Goal: Task Accomplishment & Management: Manage account settings

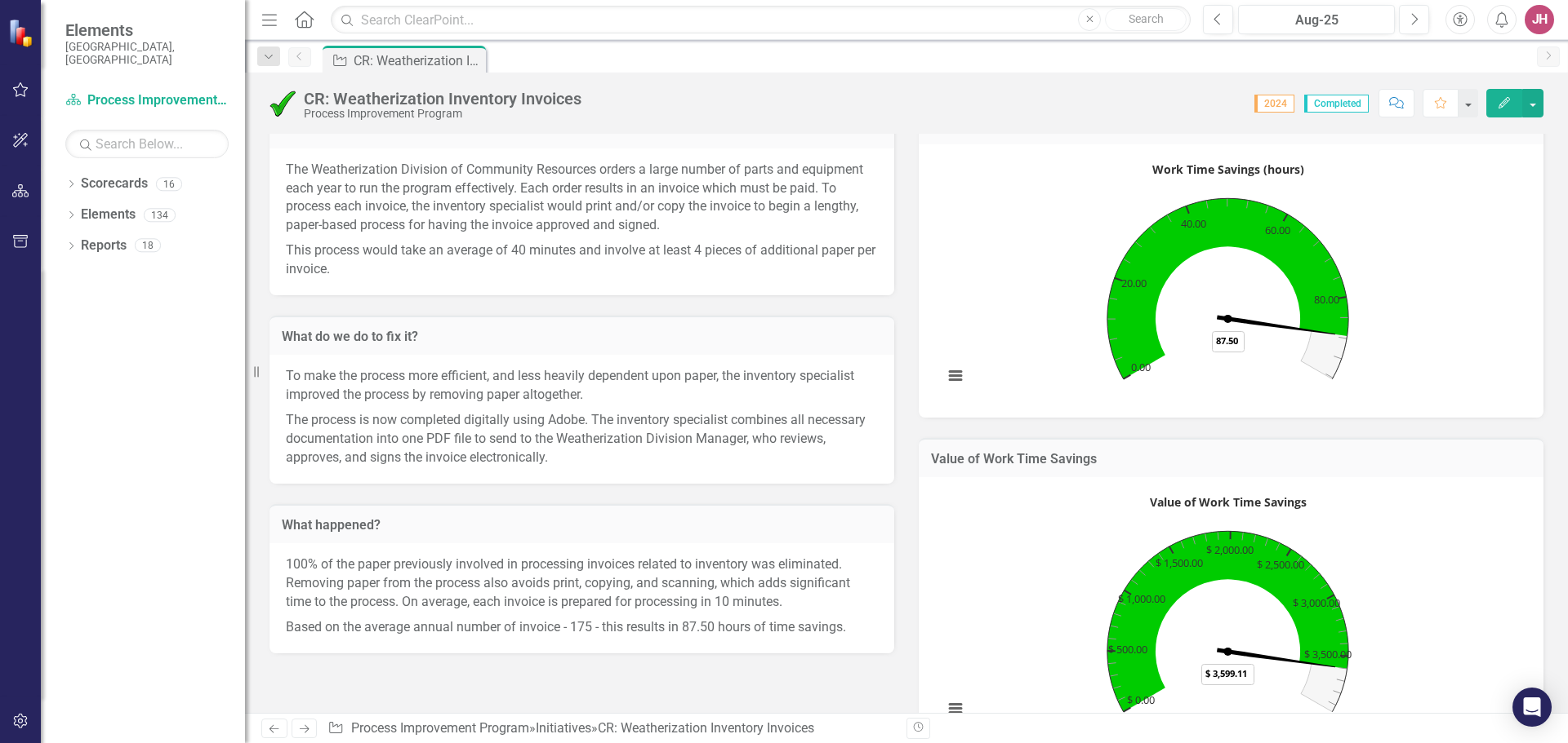
scroll to position [245, 0]
click at [292, 179] on p "The Weatherization Division of Community Resources orders a large number of par…" at bounding box center [582, 199] width 592 height 77
drag, startPoint x: 284, startPoint y: 167, endPoint x: 445, endPoint y: 211, distance: 166.9
click at [445, 201] on div "The Weatherization Division of Community Resources orders a large number of par…" at bounding box center [582, 222] width 625 height 147
click at [450, 216] on p "The Weatherization Division of Community Resources orders a large number of par…" at bounding box center [582, 199] width 592 height 77
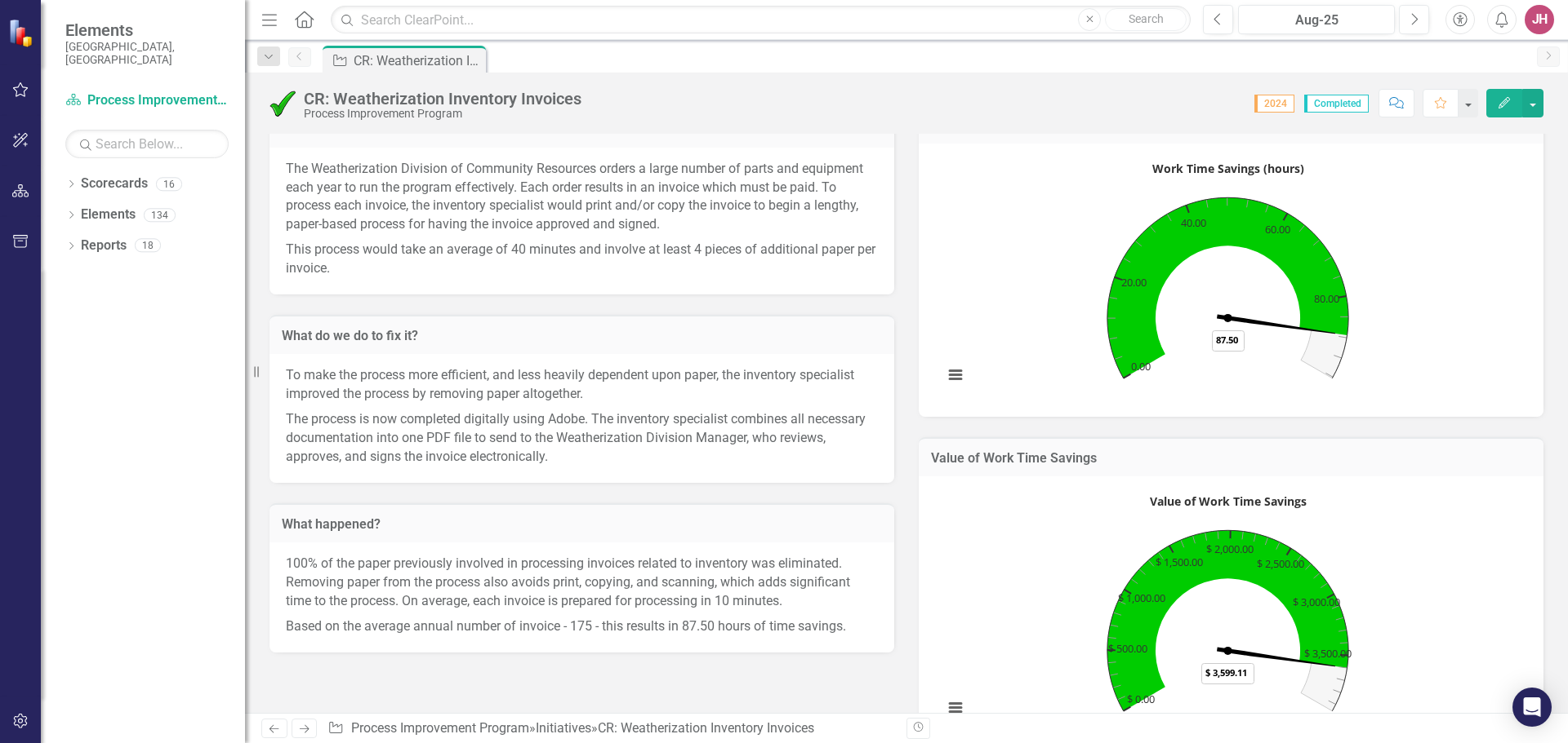
click at [450, 216] on p "The Weatherization Division of Community Resources orders a large number of par…" at bounding box center [582, 199] width 592 height 77
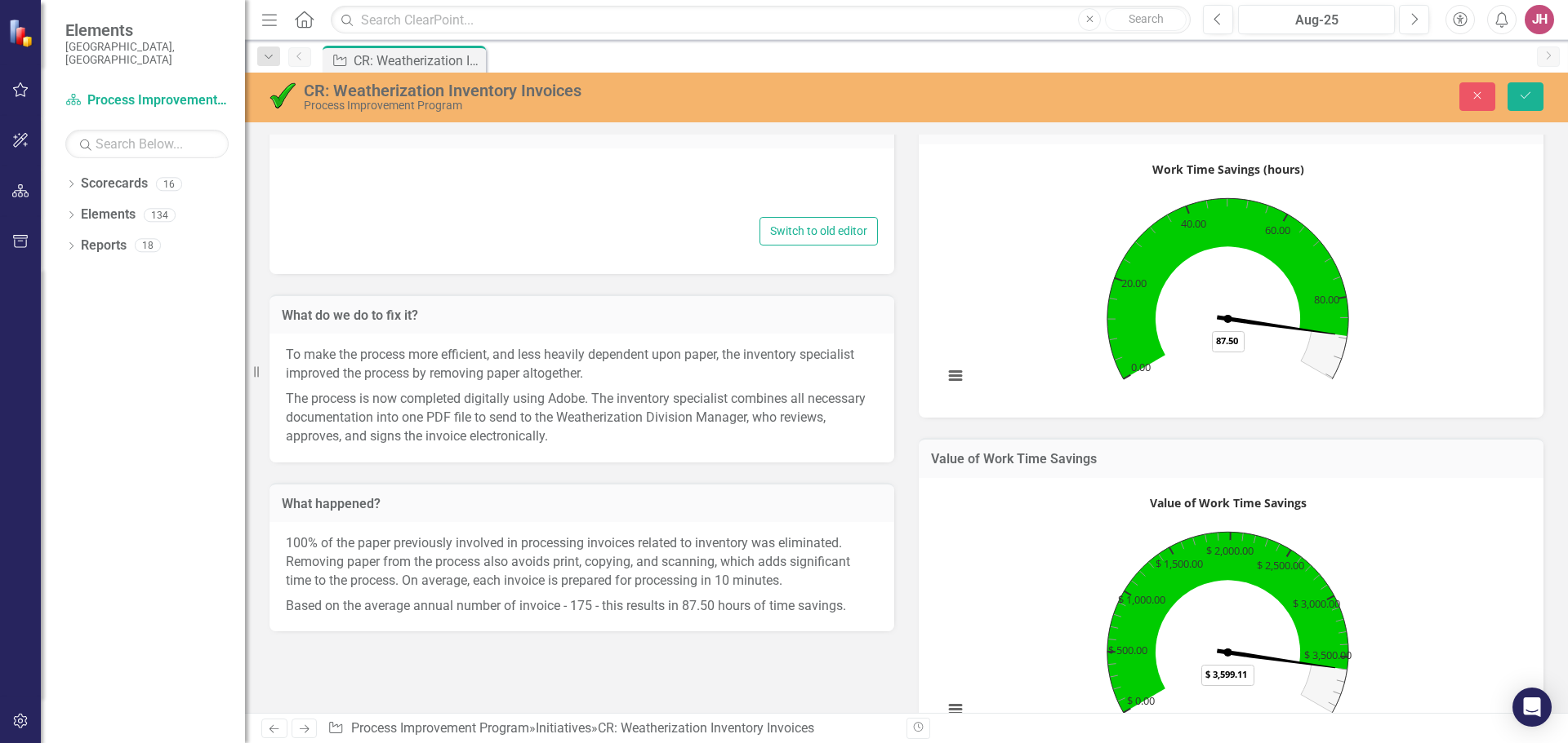
type textarea "<p>The Weatherization Division of Community Resources orders a large number of …"
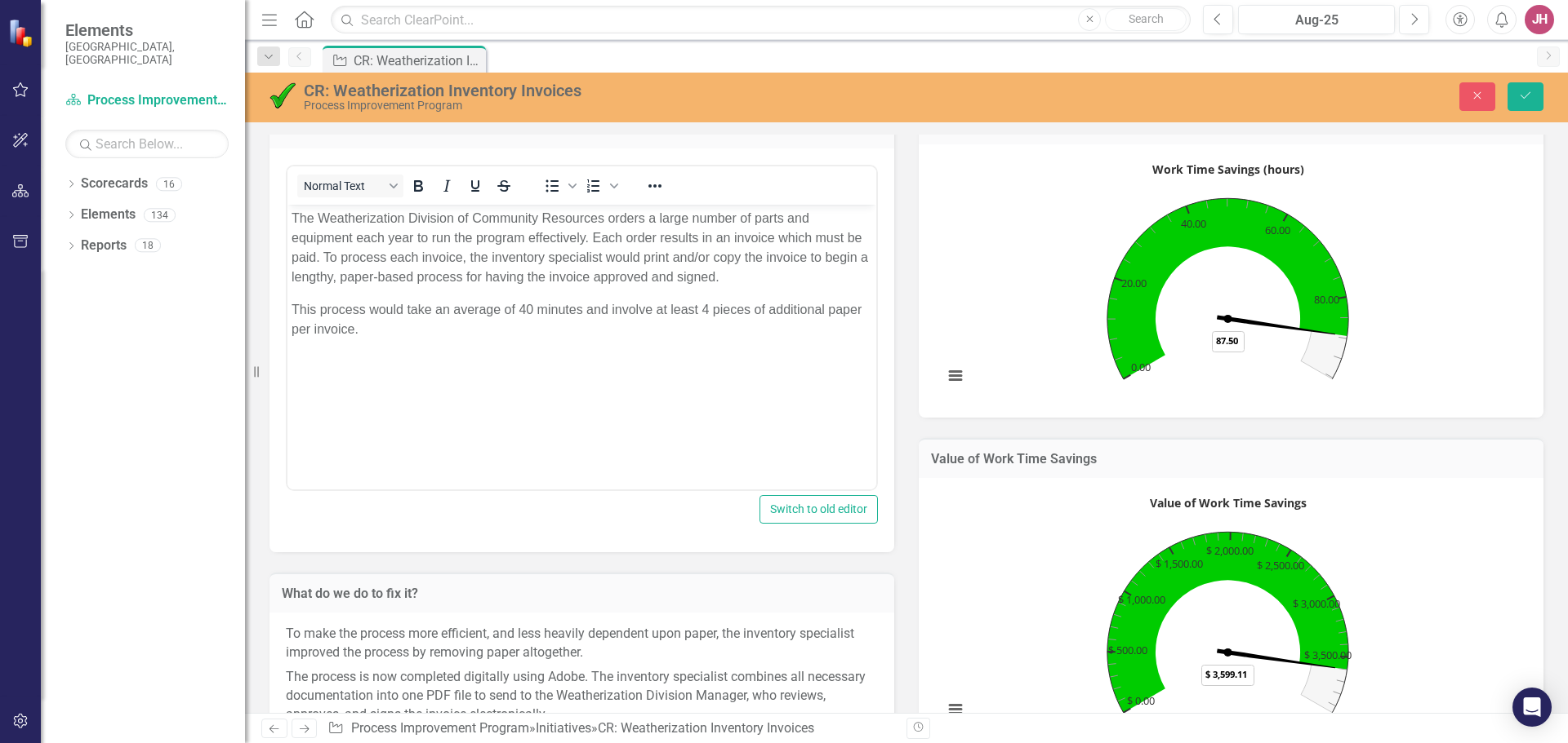
scroll to position [0, 0]
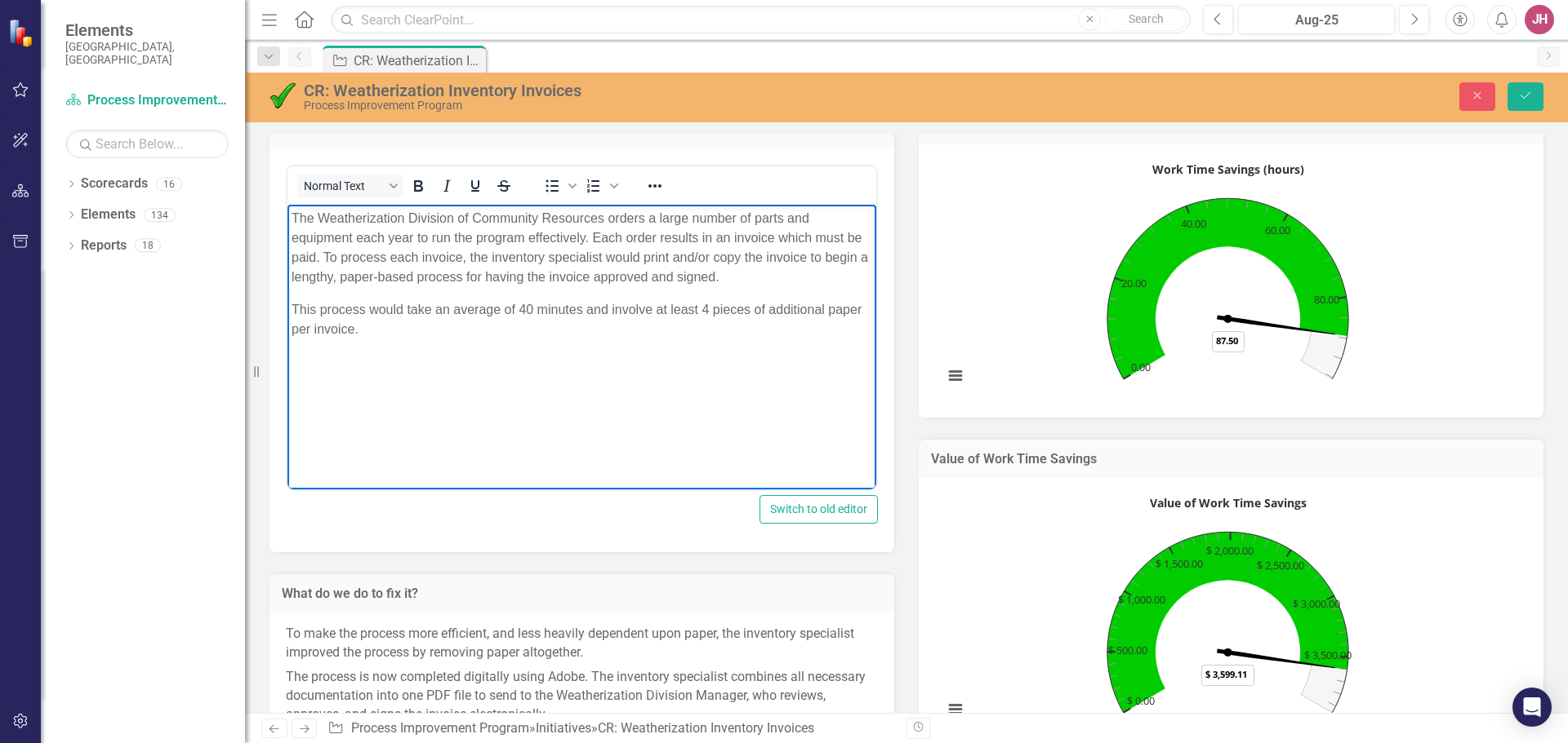
drag, startPoint x: 404, startPoint y: 332, endPoint x: 556, endPoint y: 424, distance: 177.7
click at [288, 216] on html "The Weatherization Division of Community Resources orders a large number of par…" at bounding box center [582, 327] width 589 height 245
copy body "The Weatherization Division of Community Resources orders a large number of par…"
click at [1524, 100] on icon "Save" at bounding box center [1526, 95] width 15 height 11
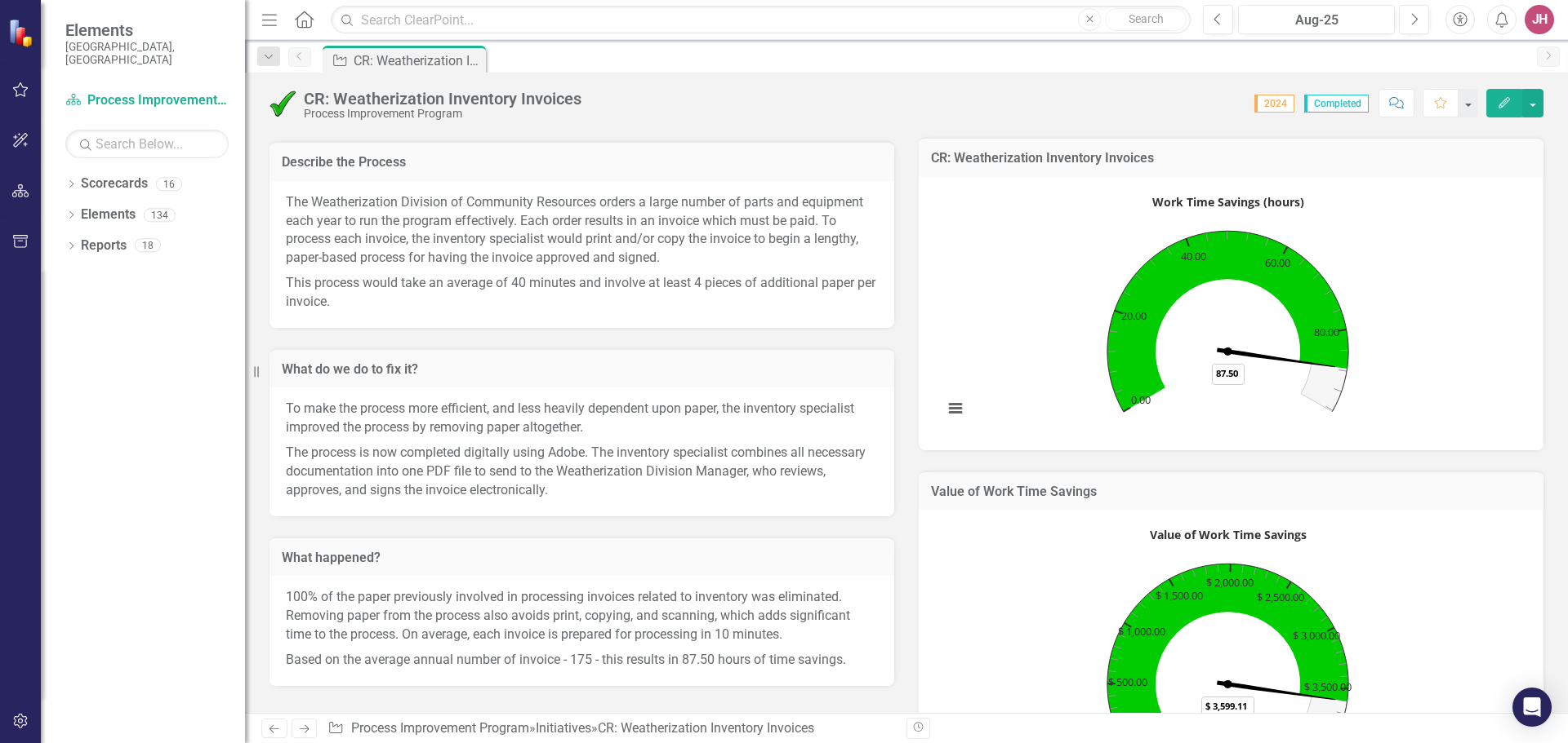
scroll to position [245, 0]
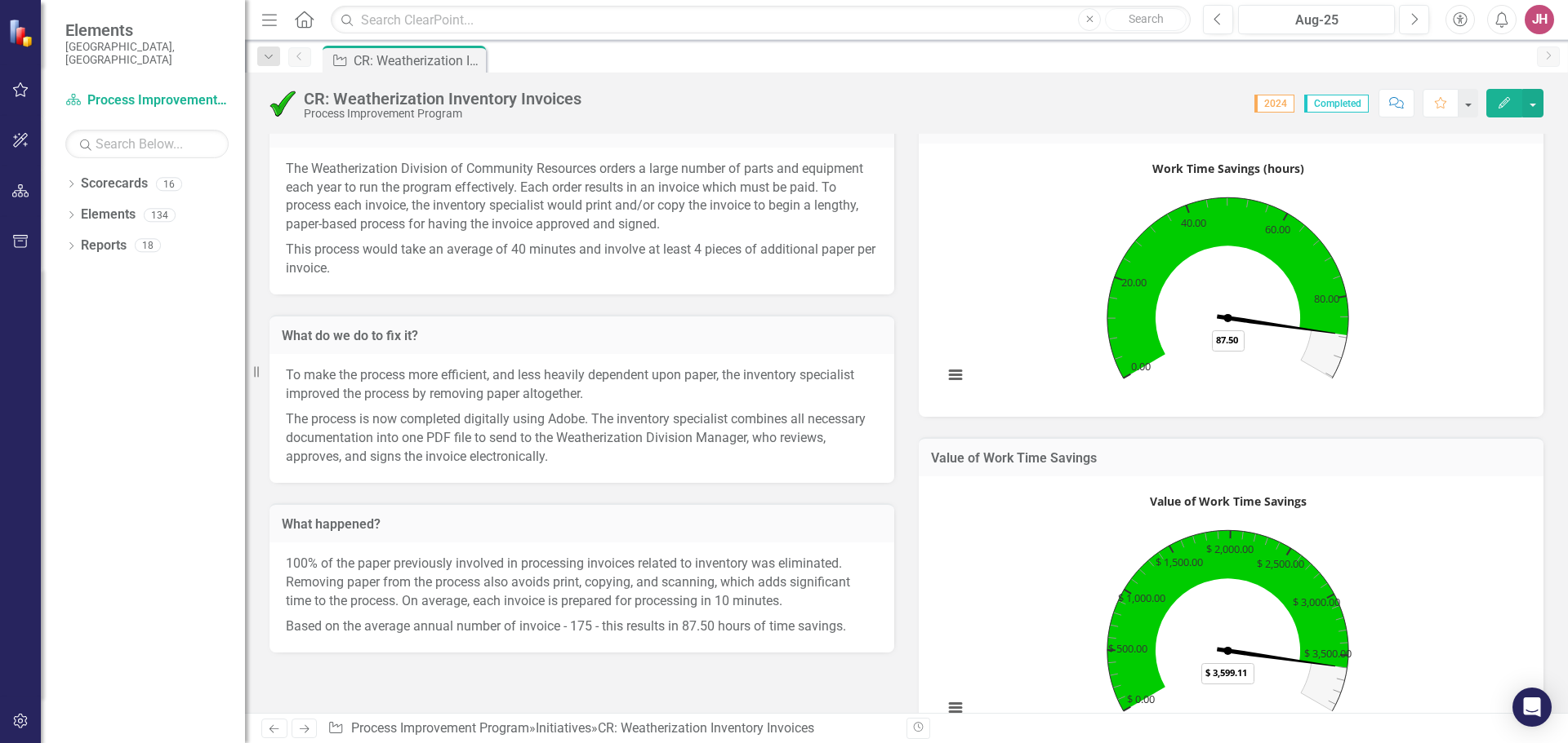
click at [556, 453] on p "The process is now completed digitally using Adobe. The inventory specialist co…" at bounding box center [582, 437] width 592 height 59
click at [556, 454] on p "The process is now completed digitally using Adobe. The inventory specialist co…" at bounding box center [582, 437] width 592 height 59
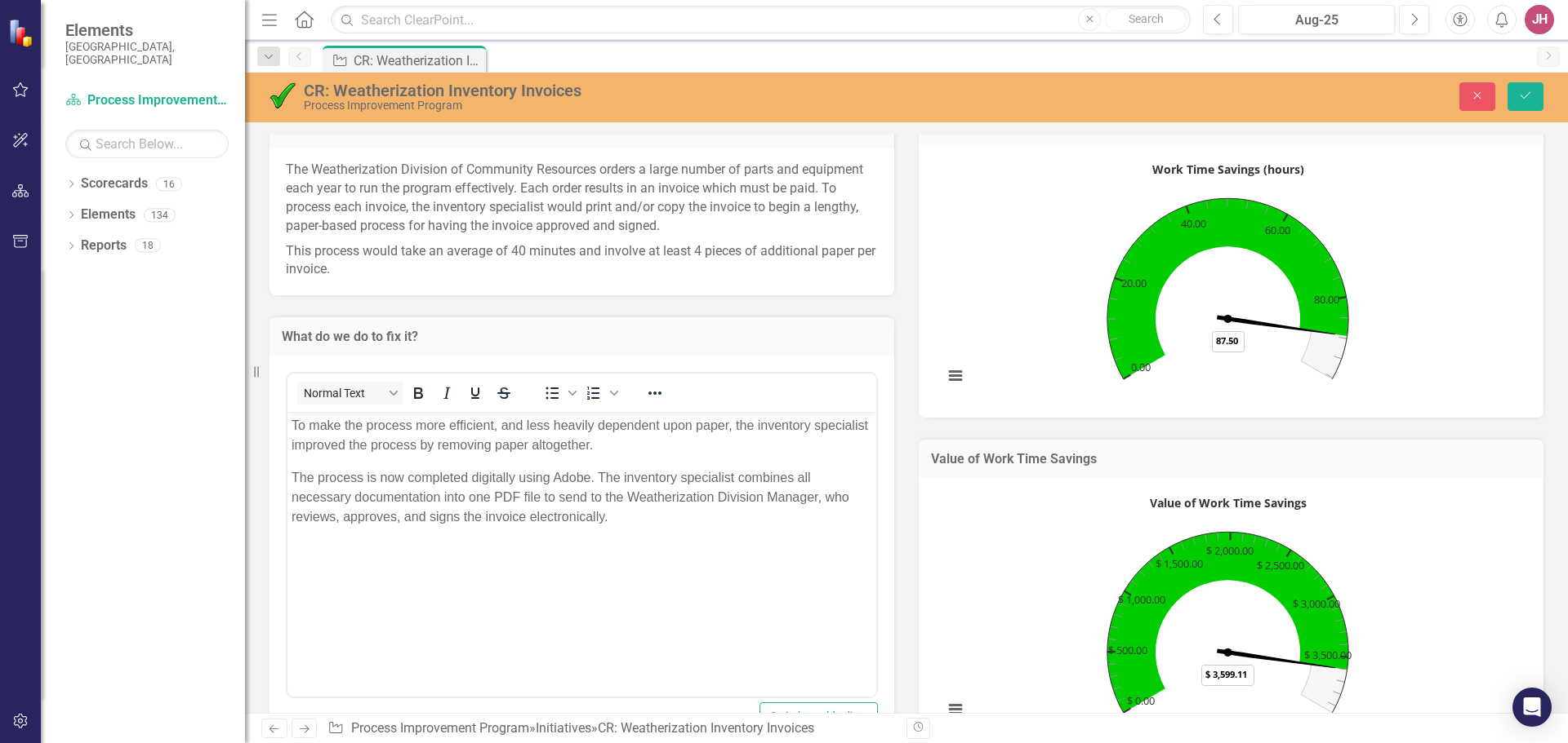
scroll to position [0, 0]
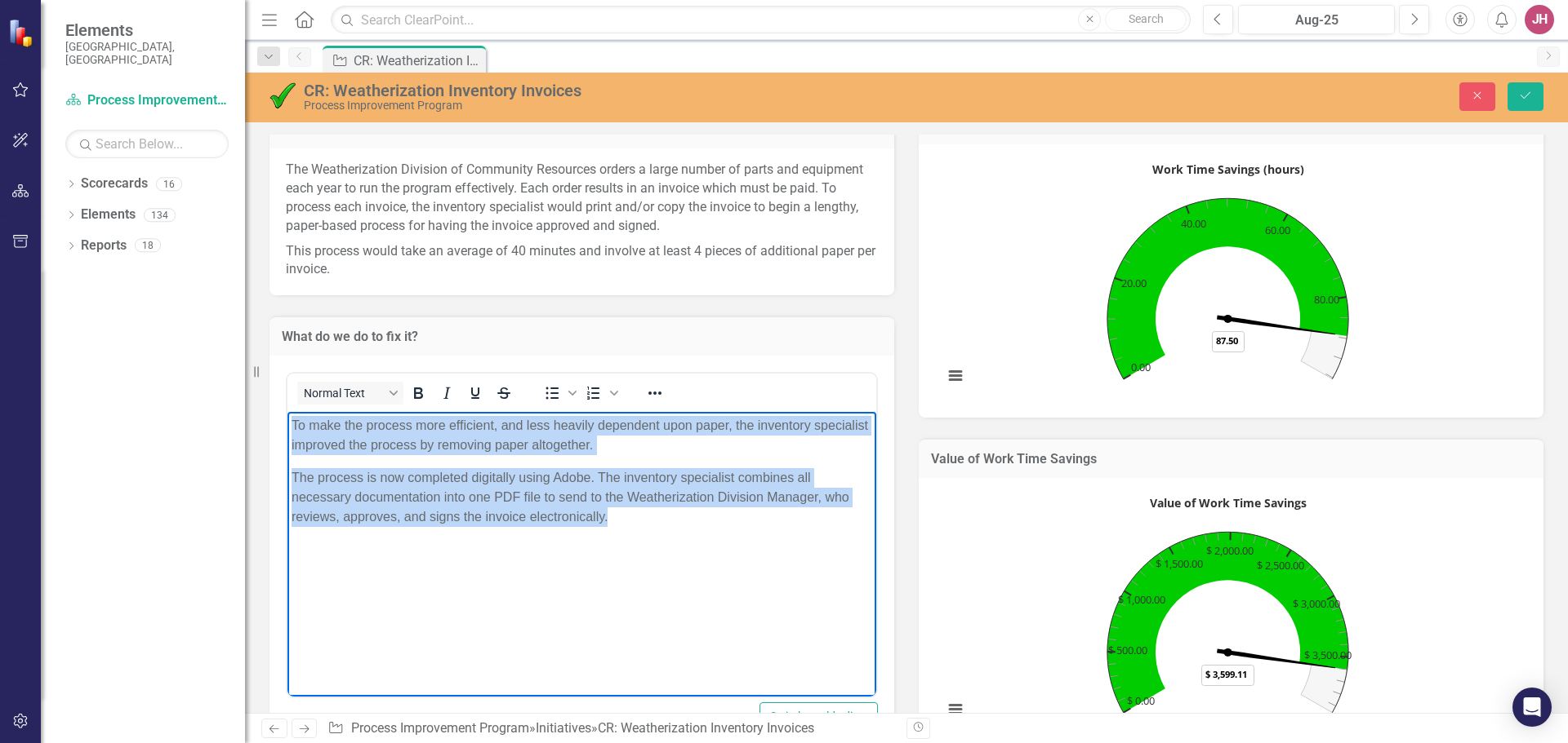
drag, startPoint x: 612, startPoint y: 517, endPoint x: 570, endPoint y: 825, distance: 310.9
click at [291, 416] on body "To make the process more efficient, and less heavily dependent upon paper, the …" at bounding box center [582, 534] width 589 height 245
copy body "To make the process more efficient, and less heavily dependent upon paper, the …"
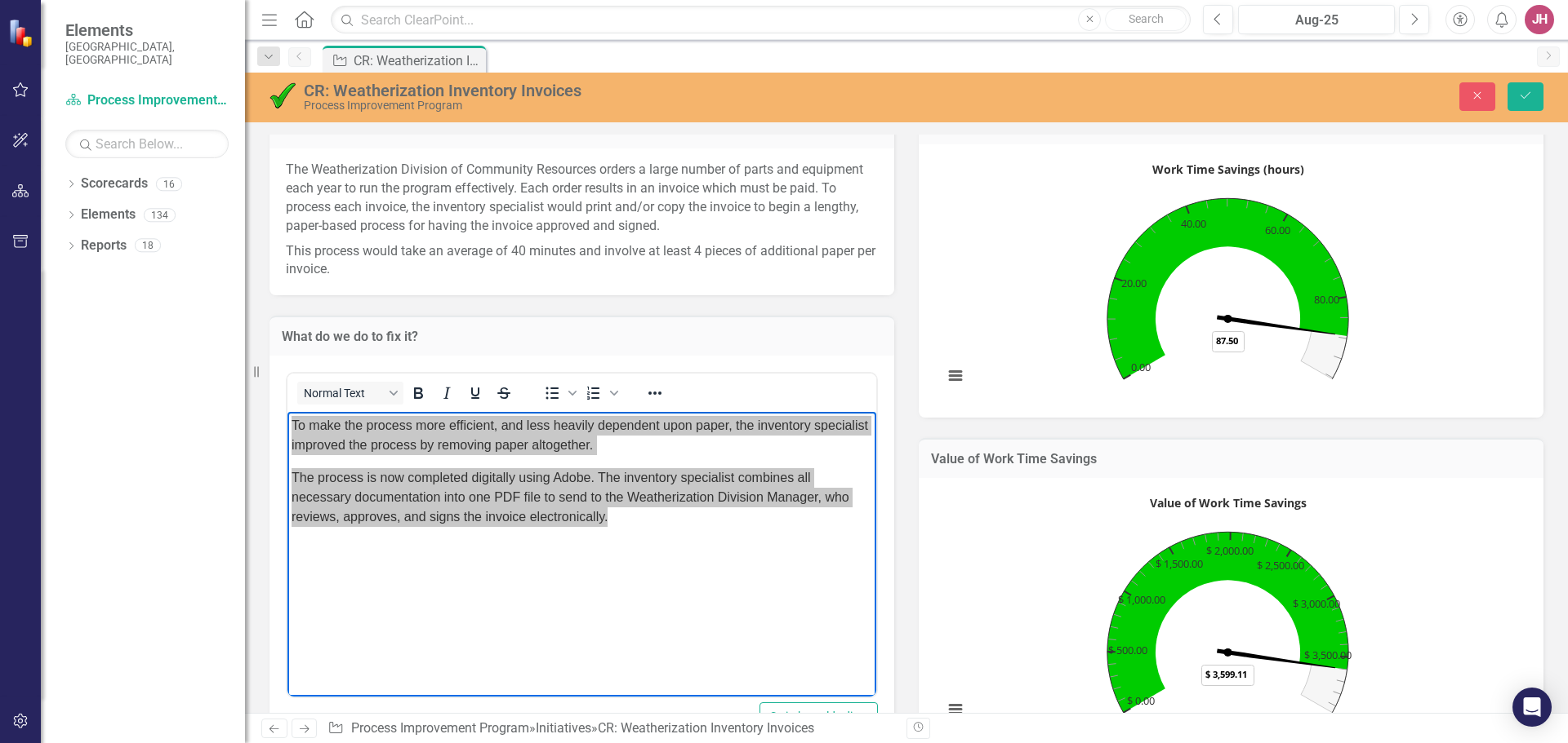
click at [907, 312] on div "CR: Weatherization Inventory Invoices Work Time Savings (hours) Chart with 1 da…" at bounding box center [1231, 252] width 649 height 334
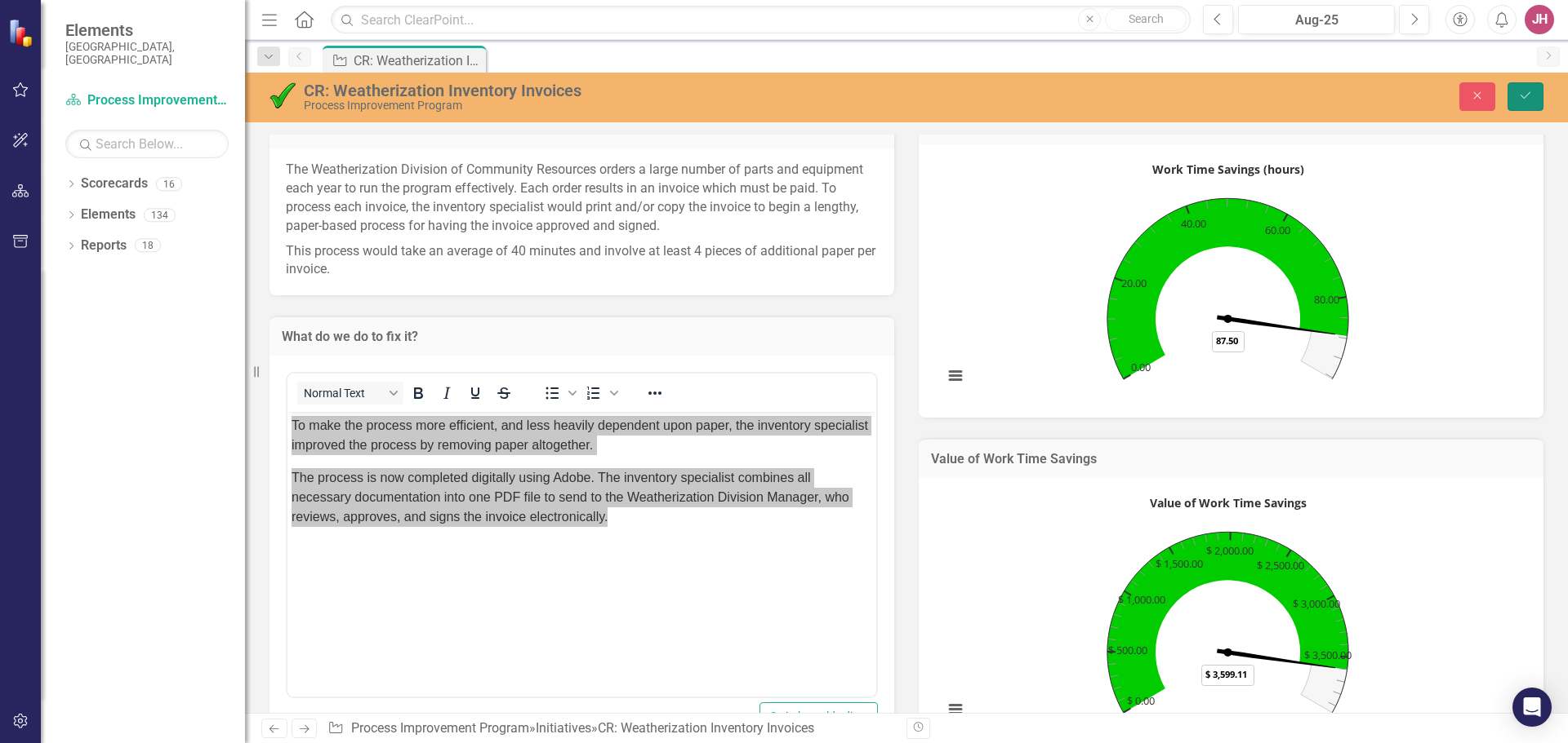
click at [1528, 96] on icon "Save" at bounding box center [1526, 95] width 15 height 11
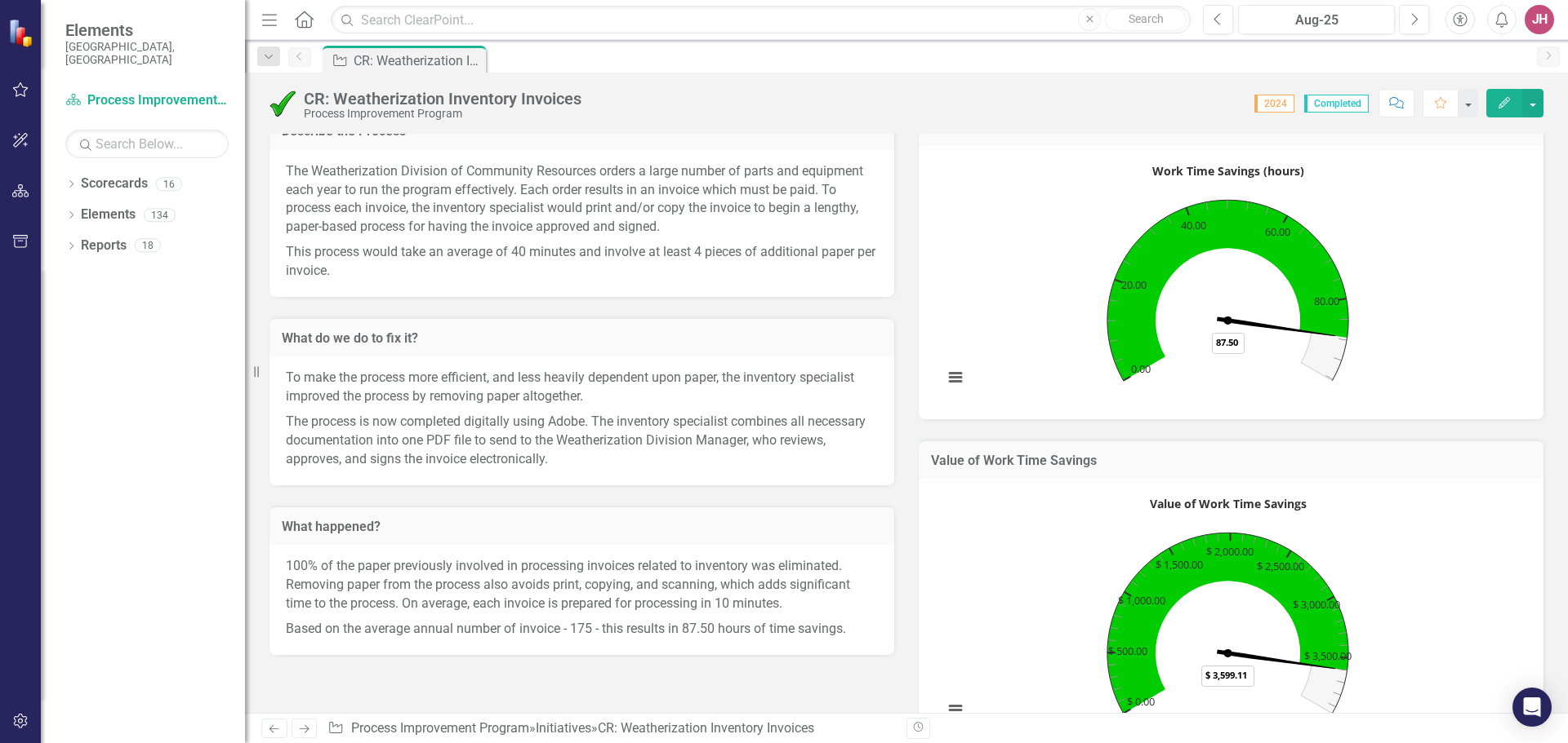
scroll to position [245, 0]
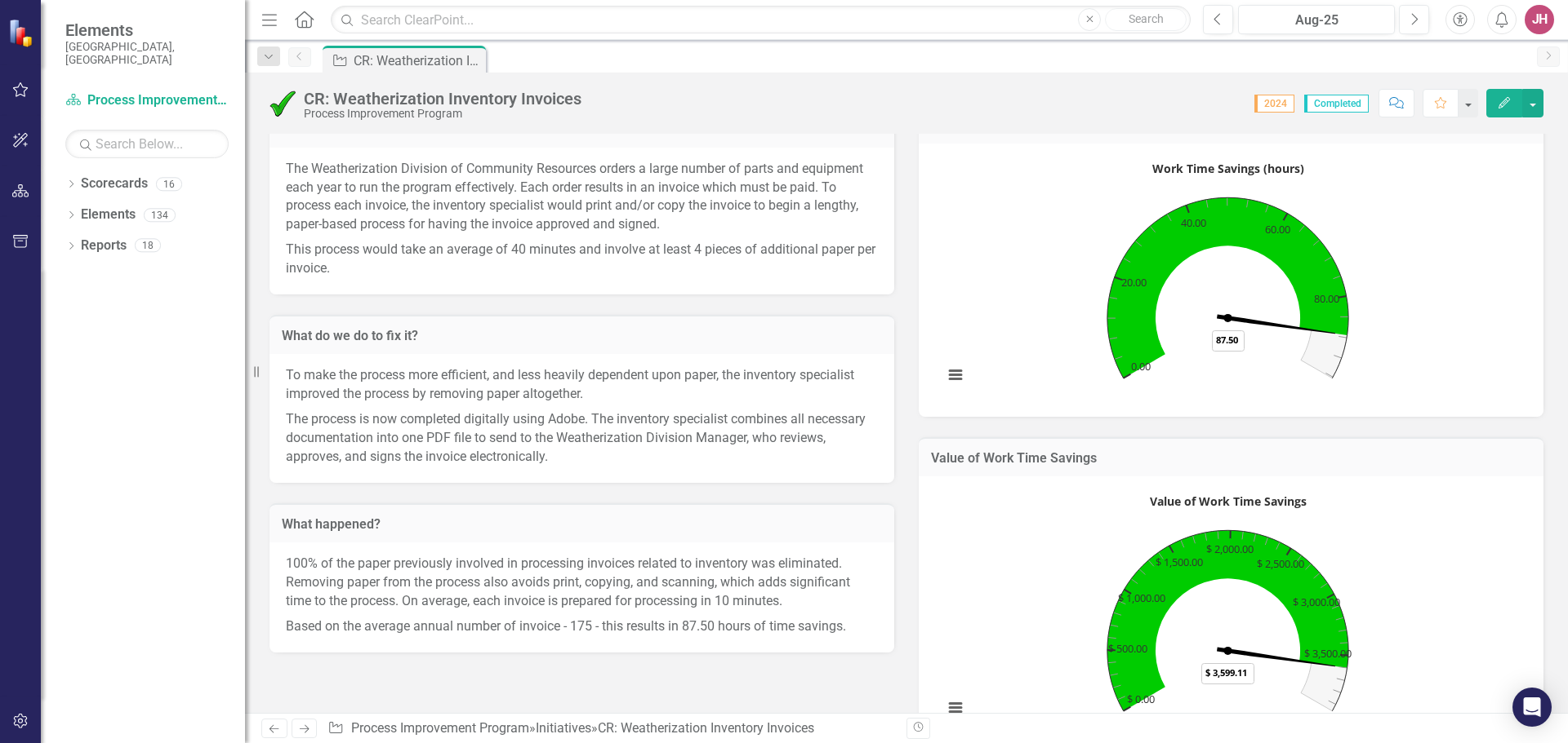
click at [806, 604] on p "100% of the paper previously involved in processing invoices related to invento…" at bounding box center [582, 585] width 592 height 59
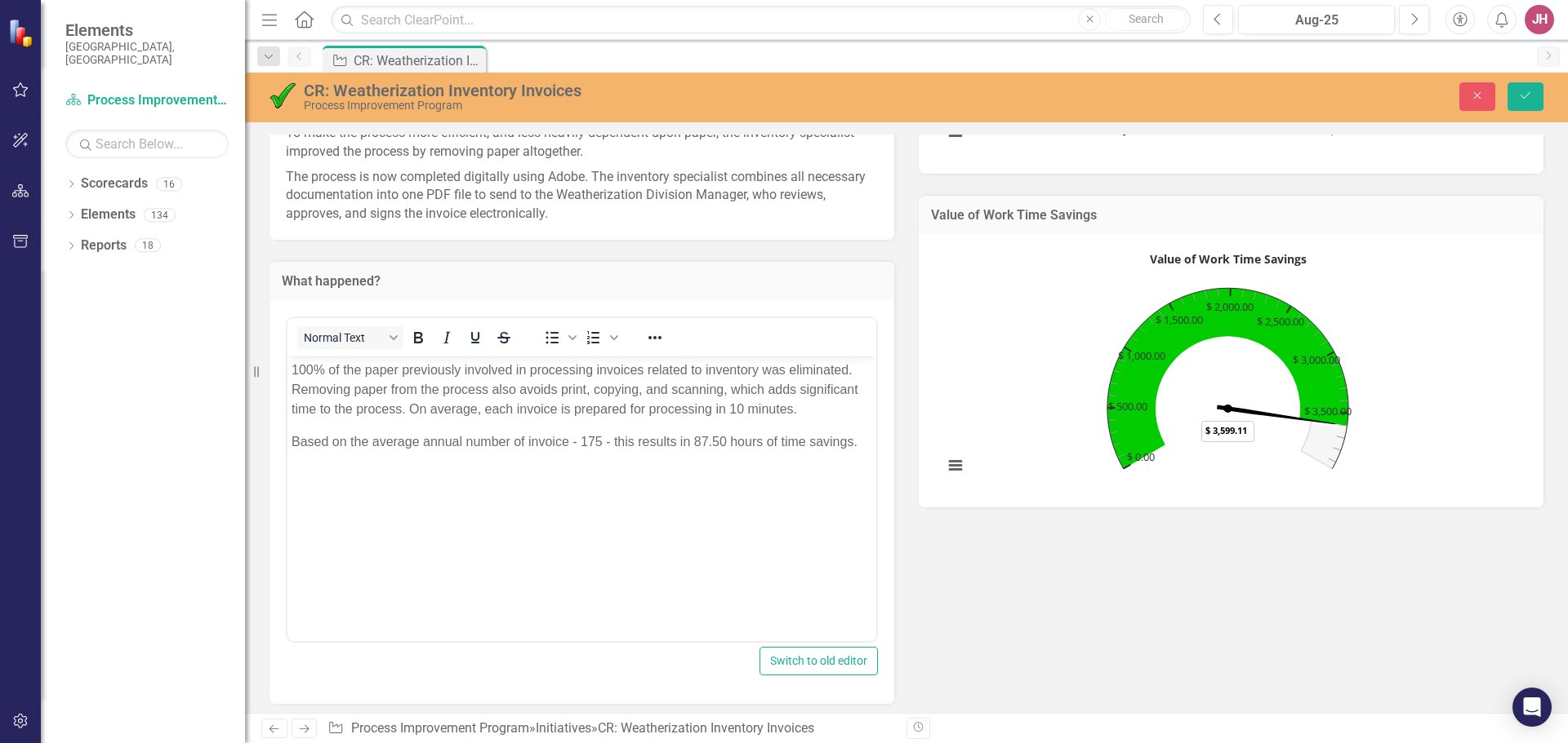
scroll to position [489, 0]
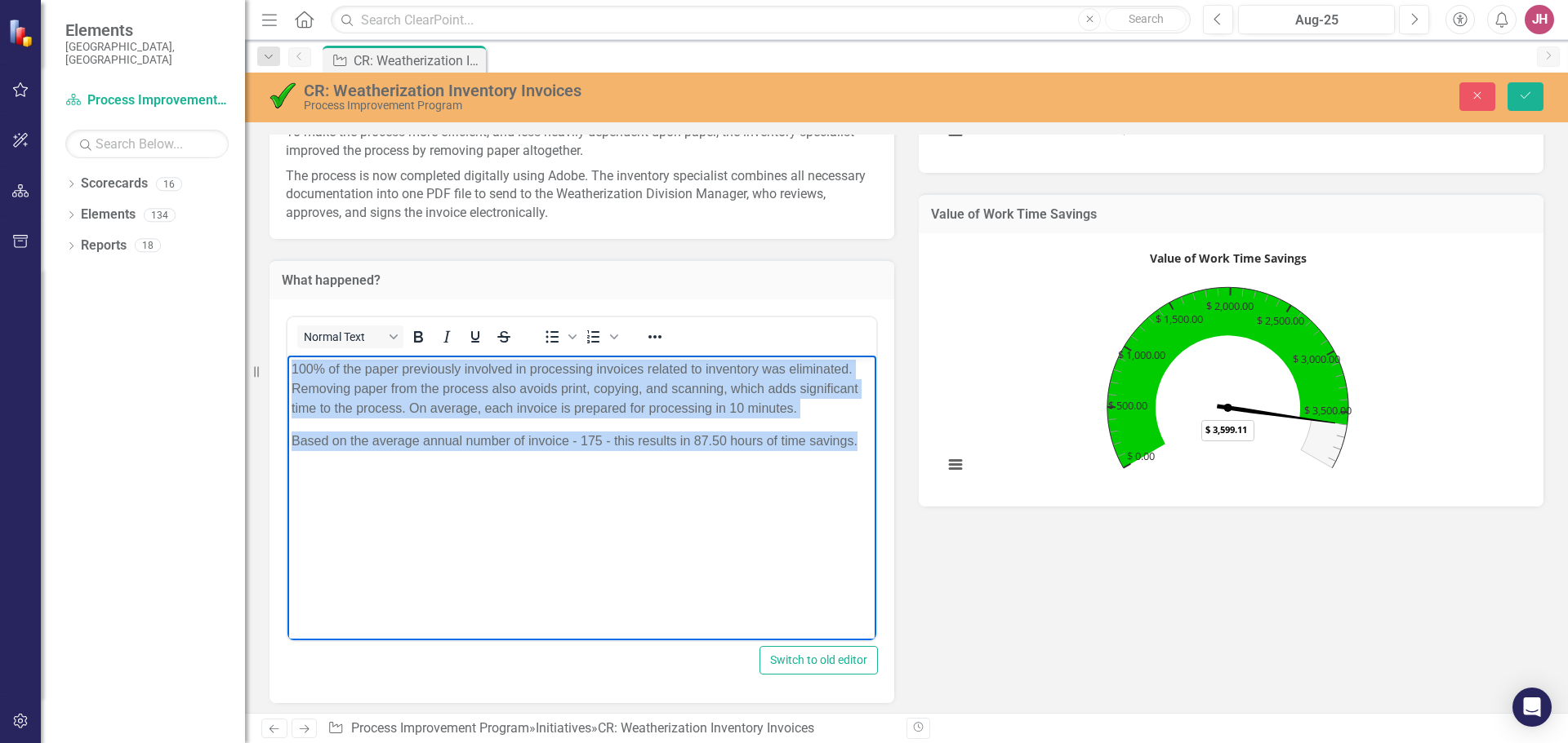
drag, startPoint x: 857, startPoint y: 443, endPoint x: 269, endPoint y: 362, distance: 593.6
click at [288, 362] on html "100% of the paper previously involved in processing invoices related to invento…" at bounding box center [582, 478] width 589 height 245
copy body "100% of the paper previously involved in processing invoices related to invento…"
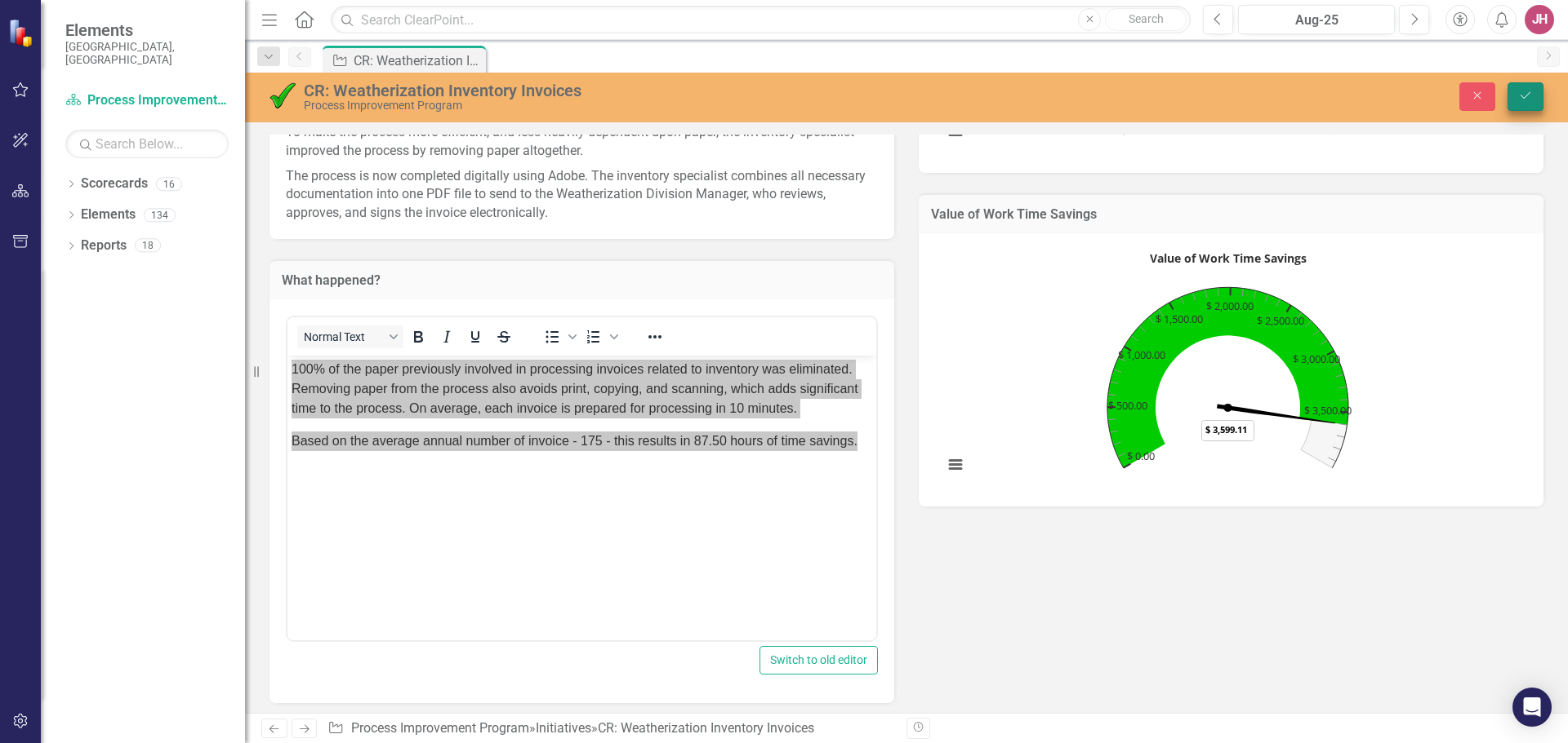
click at [1526, 94] on icon "Save" at bounding box center [1526, 95] width 15 height 11
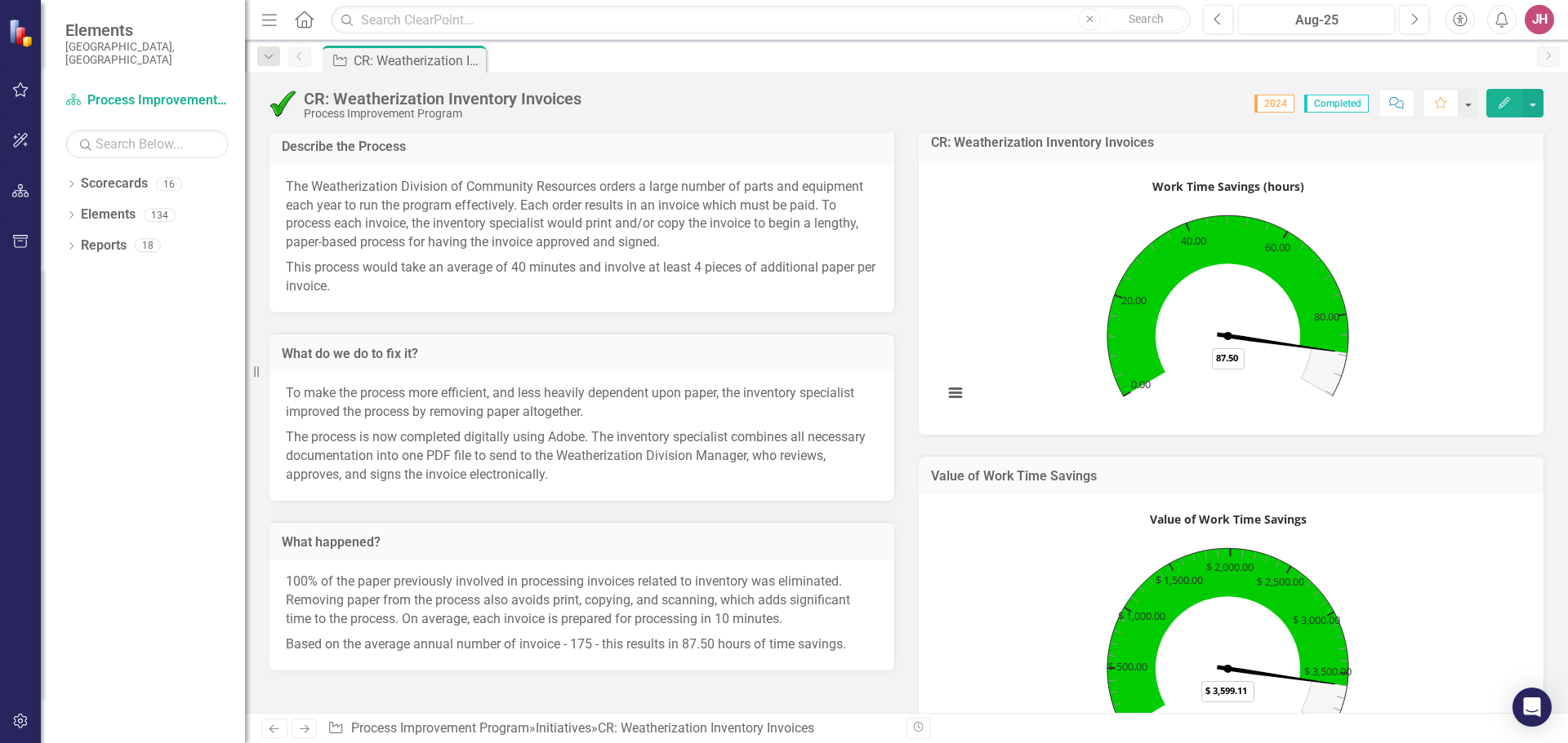
scroll to position [163, 0]
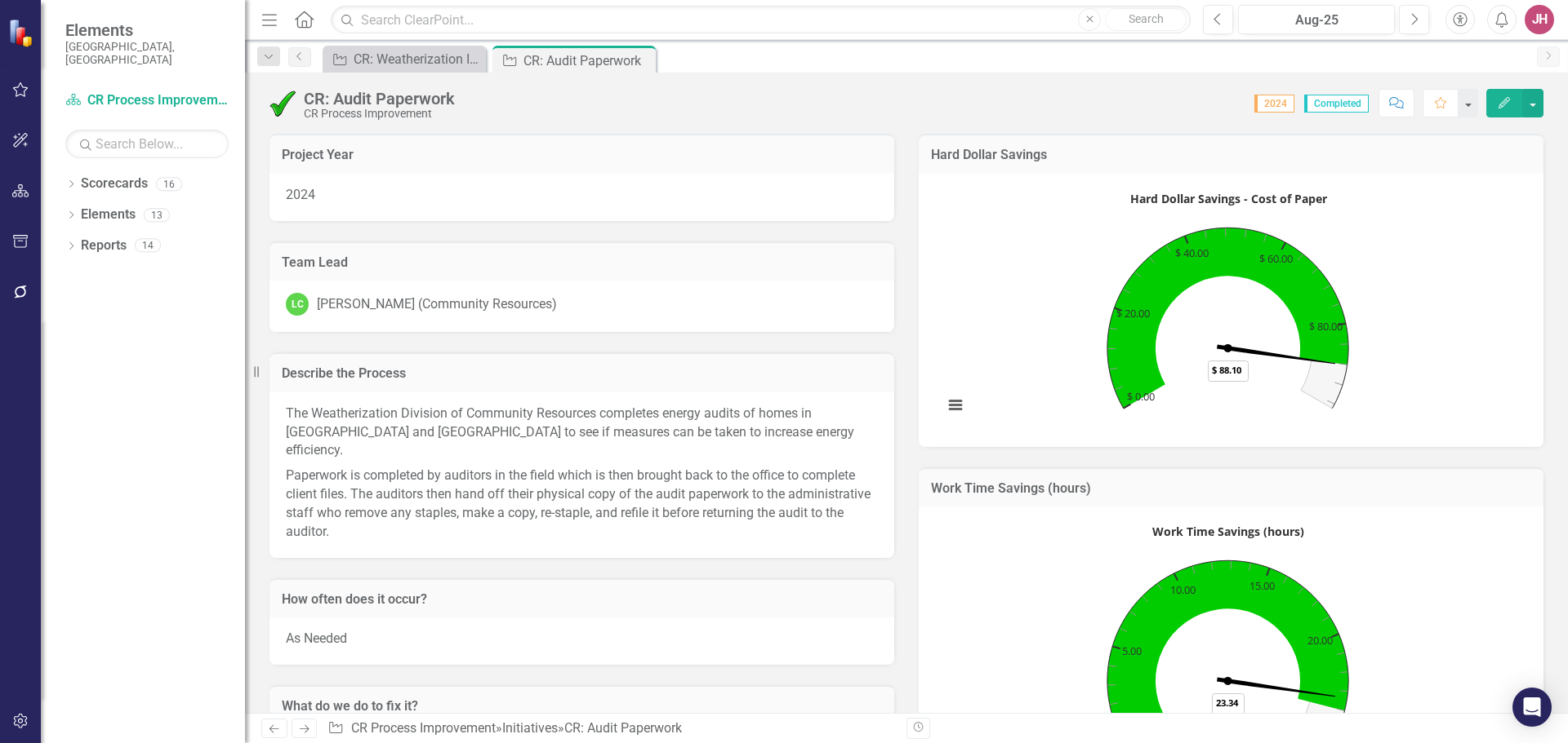
click at [587, 471] on p "Paperwork is completed by auditors in the field which is then brought back to t…" at bounding box center [582, 503] width 592 height 77
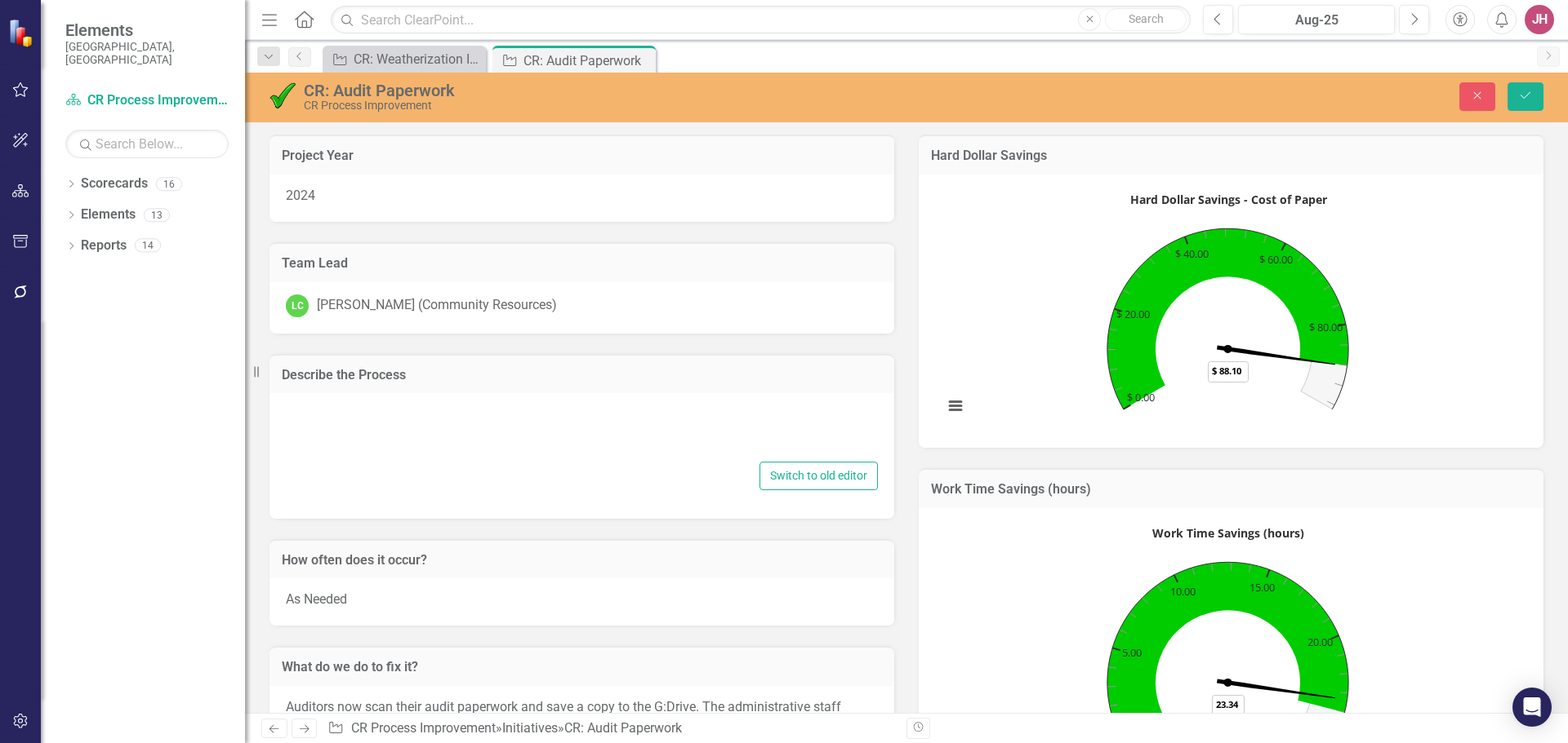
type textarea "<p>The Weatherization Division of Community Resources completes energy audits o…"
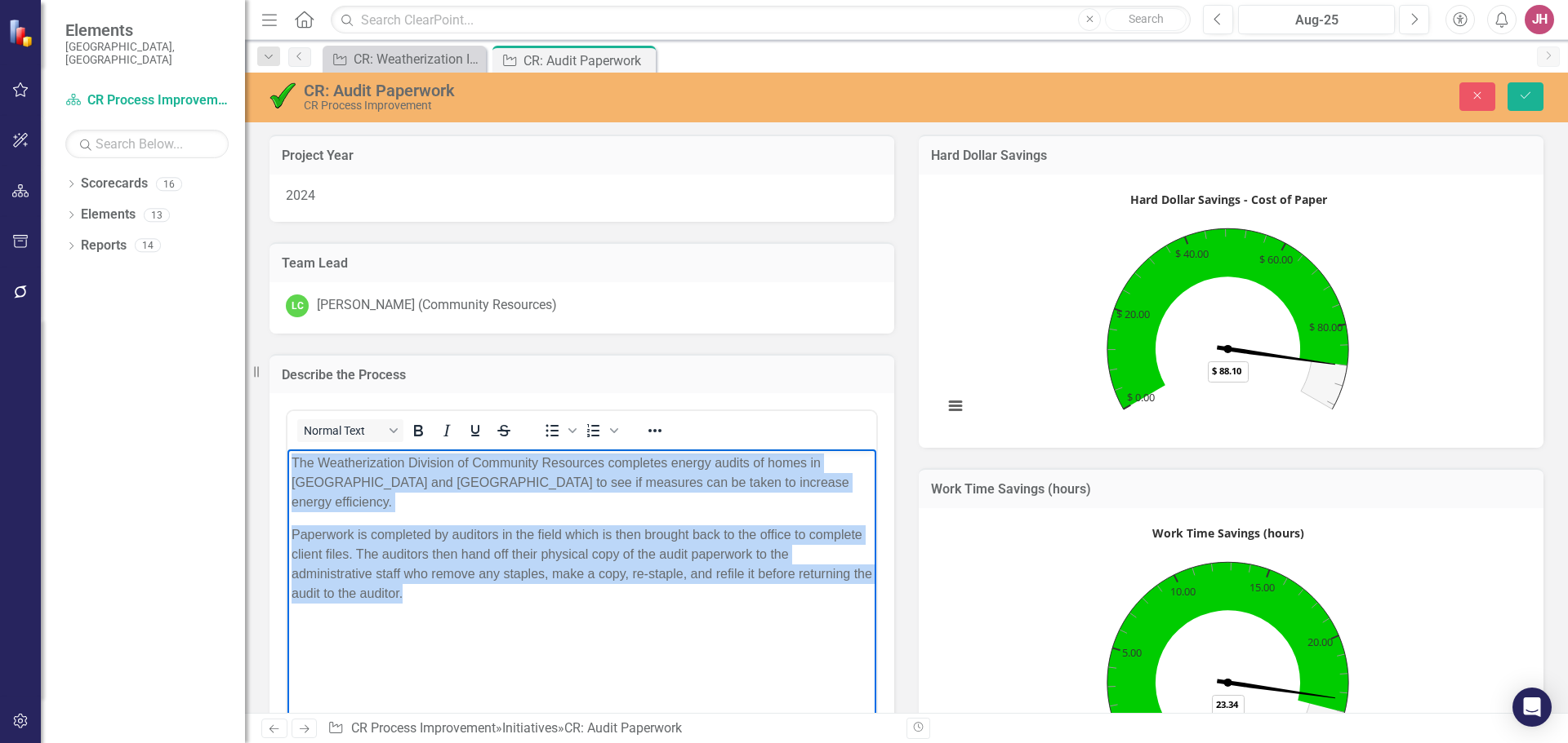
drag, startPoint x: 430, startPoint y: 592, endPoint x: 559, endPoint y: 913, distance: 346.0
click at [288, 450] on html "The Weatherization Division of Community Resources completes energy audits of h…" at bounding box center [582, 572] width 589 height 245
copy body "The Weatherization Division of Community Resources completes energy audits of h…"
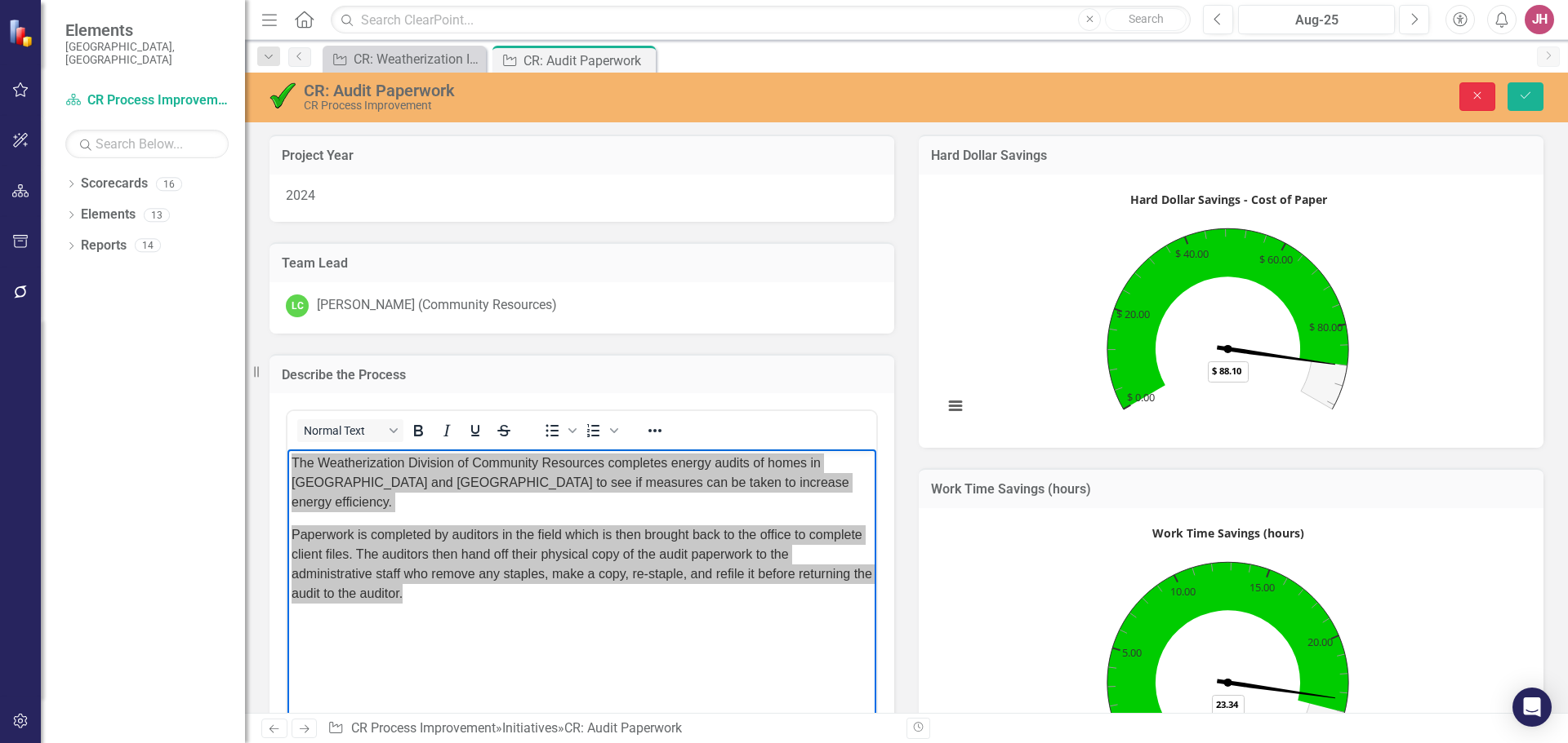
click at [1460, 100] on button "Close" at bounding box center [1477, 96] width 36 height 28
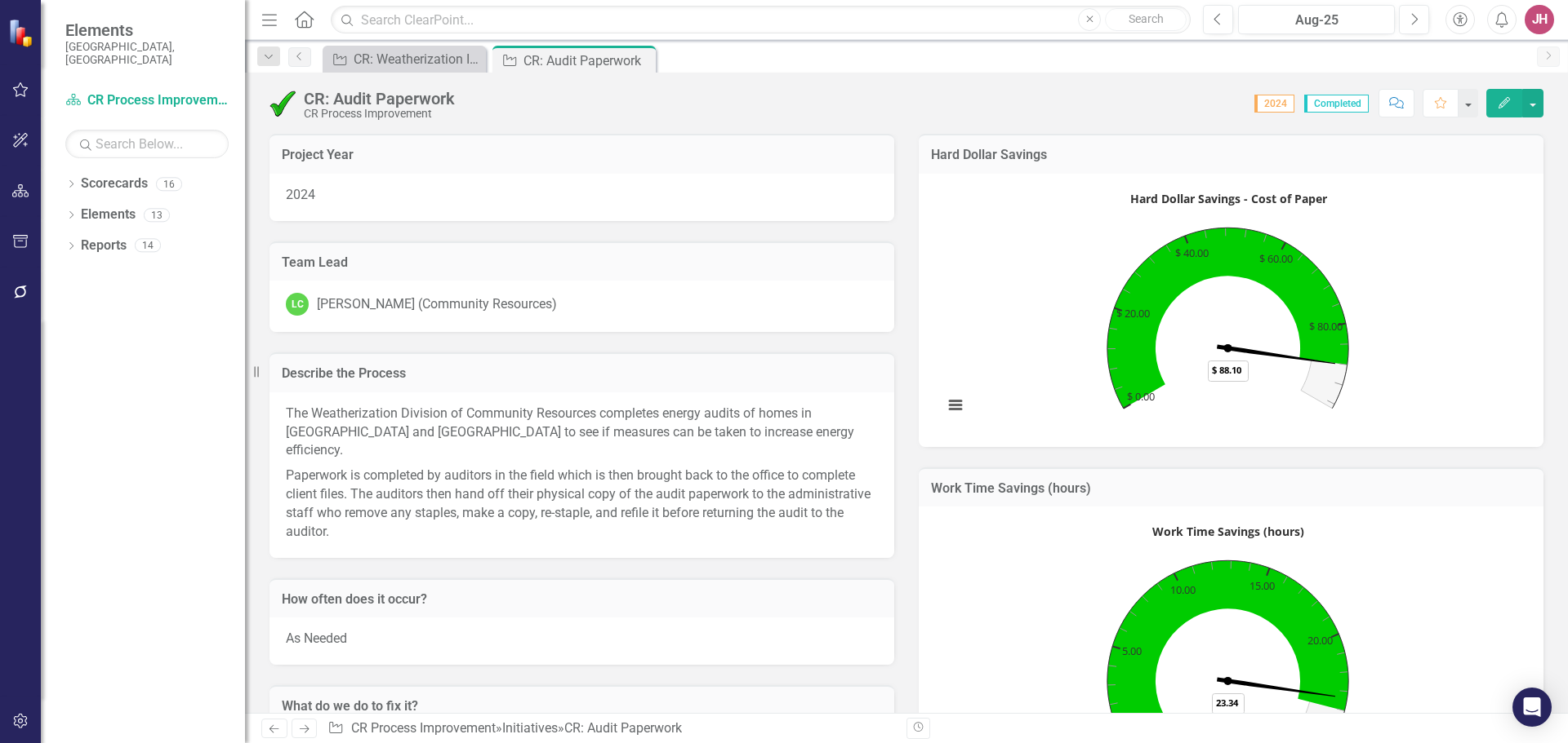
click at [608, 619] on div "As Needed" at bounding box center [582, 641] width 625 height 47
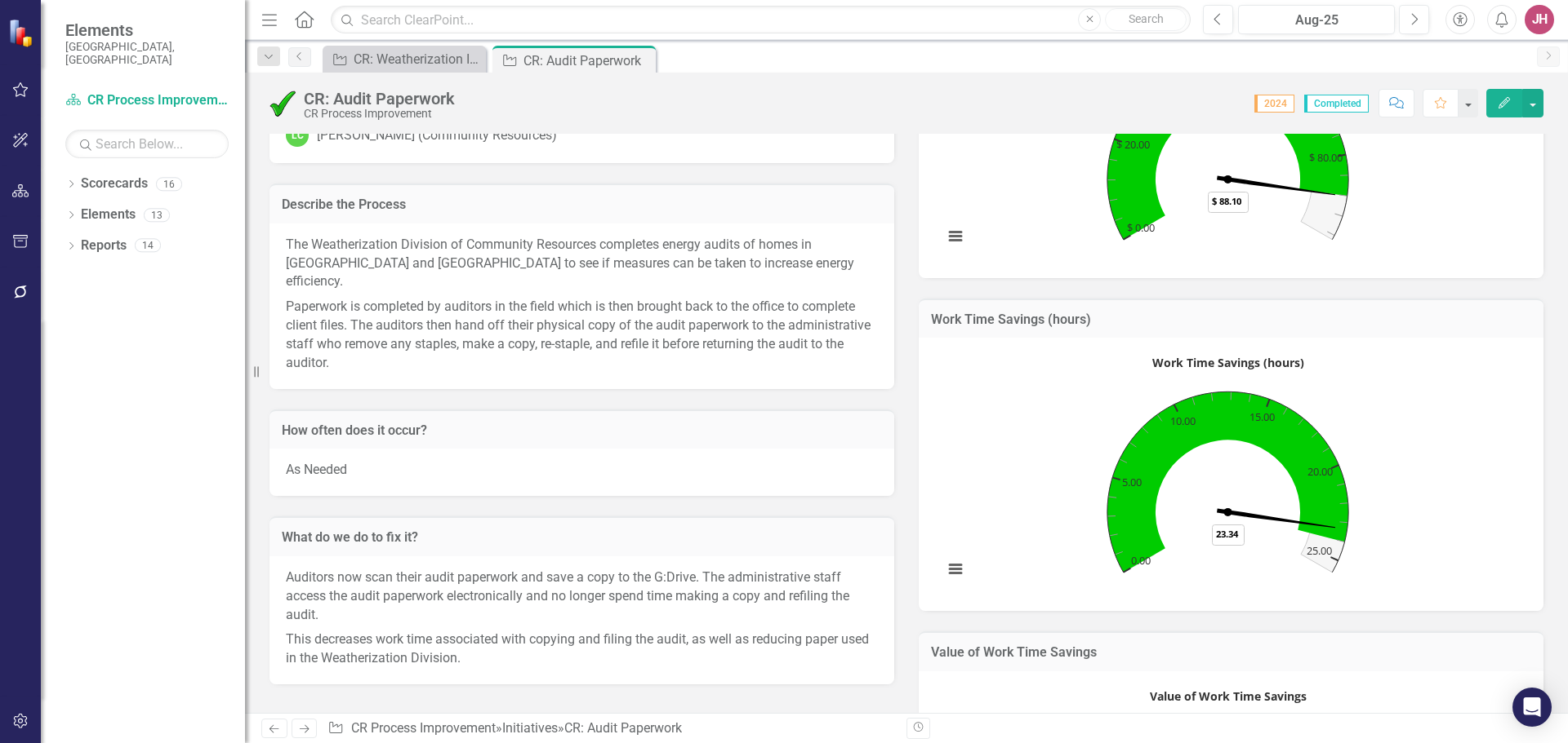
scroll to position [245, 0]
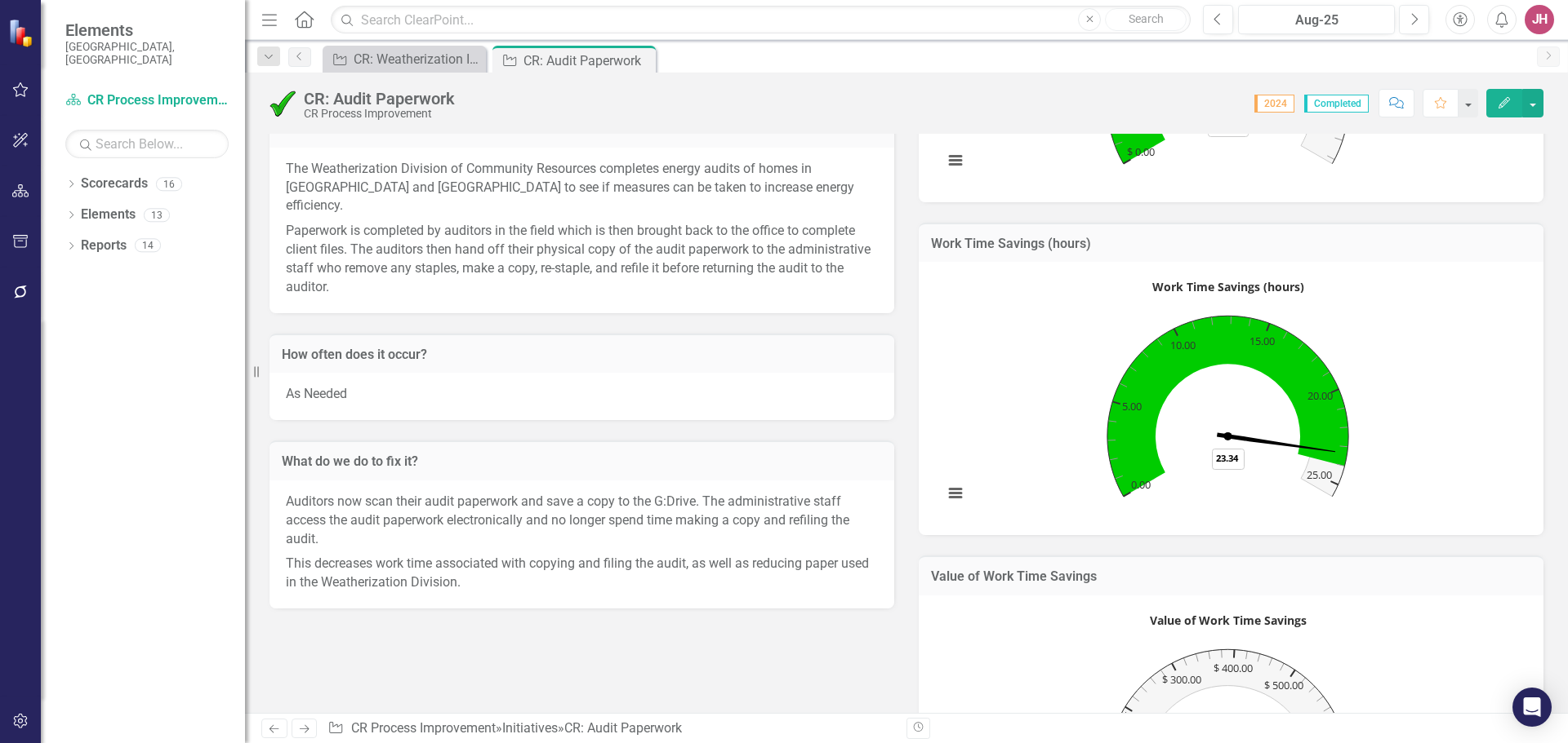
drag, startPoint x: 528, startPoint y: 572, endPoint x: 520, endPoint y: 571, distance: 8.1
click at [528, 572] on p "This decreases work time associated with copying and filing the audit, as well …" at bounding box center [582, 571] width 592 height 41
click at [502, 570] on p "This decreases work time associated with copying and filing the audit, as well …" at bounding box center [582, 571] width 592 height 41
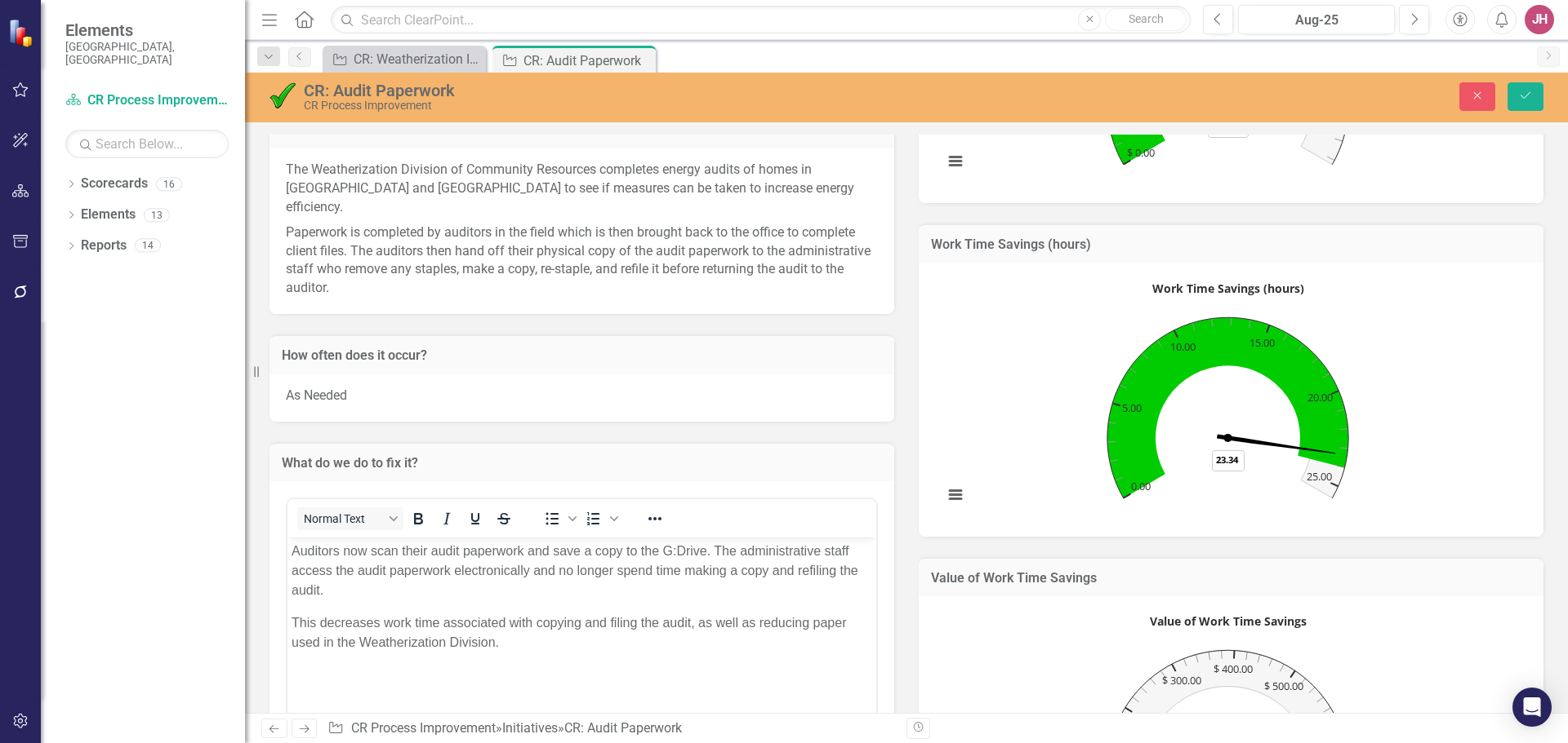
scroll to position [0, 0]
drag, startPoint x: 292, startPoint y: 552, endPoint x: 543, endPoint y: 663, distance: 274.4
click at [543, 663] on body "Auditors now scan their audit paperwork and save a copy to the G:Drive. The adm…" at bounding box center [582, 660] width 589 height 245
copy body "Auditors now scan their audit paperwork and save a copy to the G:Drive. The adm…"
